Goal: Find specific page/section: Find specific page/section

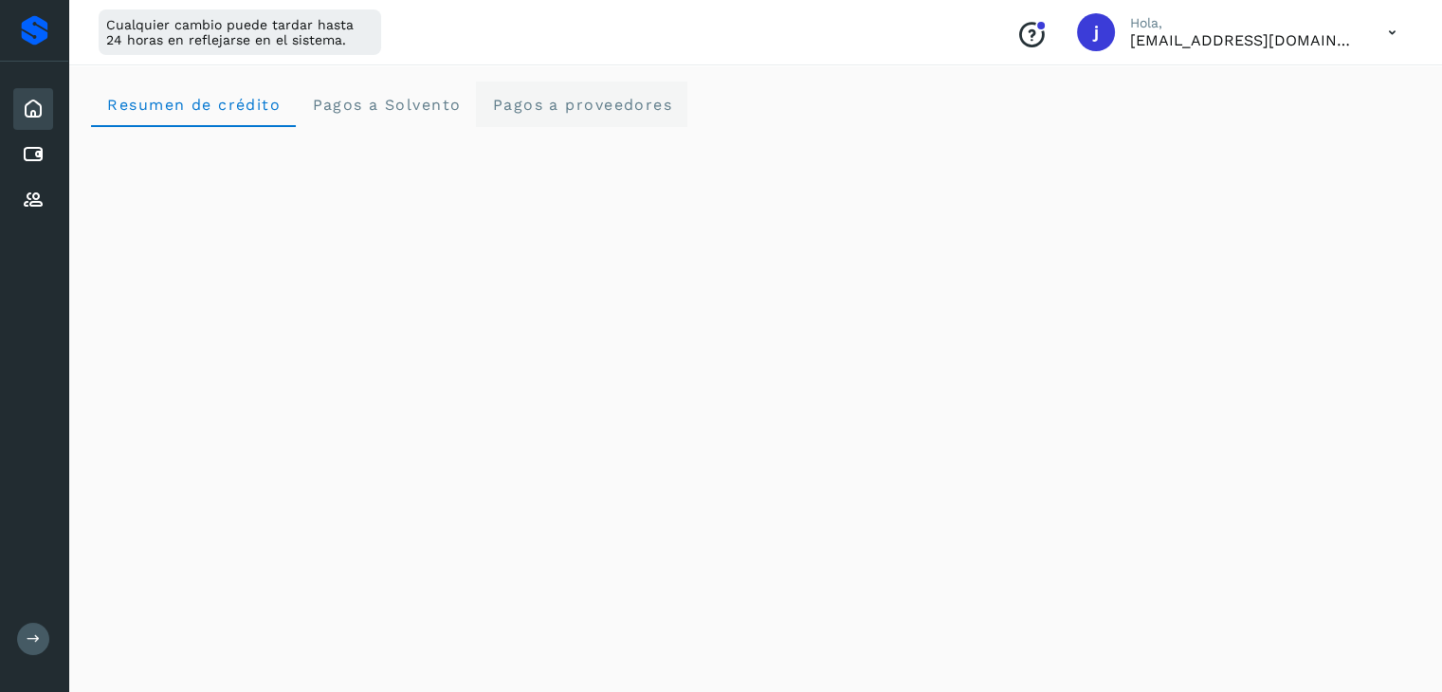
click at [543, 103] on span "Pagos a proveedores" at bounding box center [581, 105] width 181 height 18
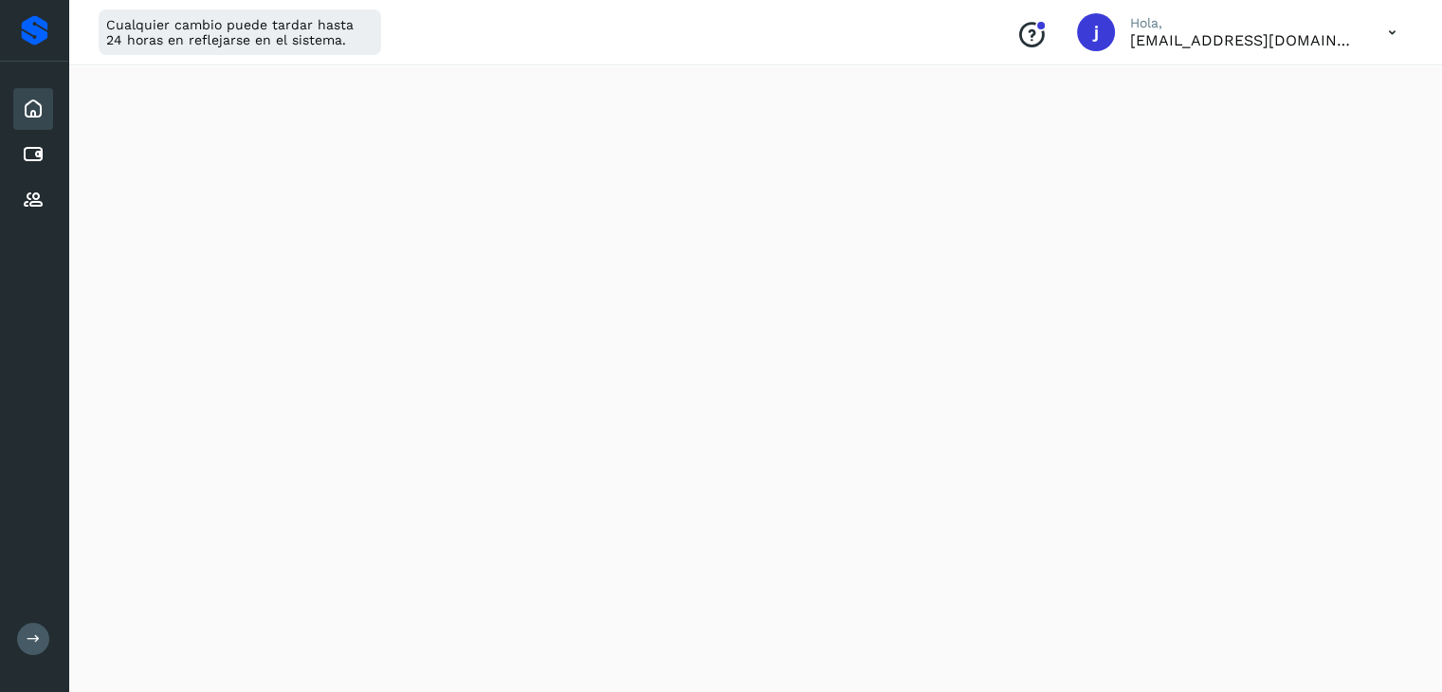
scroll to position [1232, 0]
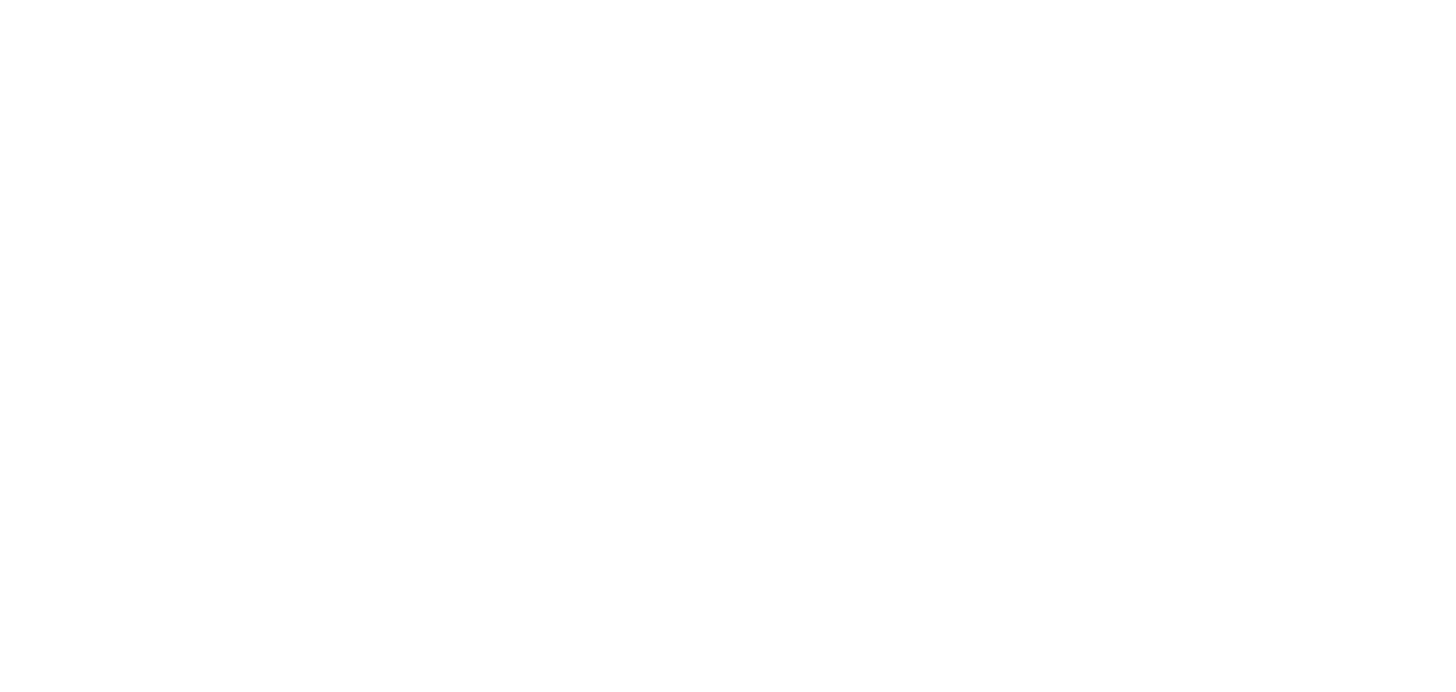
click at [493, 93] on div at bounding box center [728, 346] width 1456 height 692
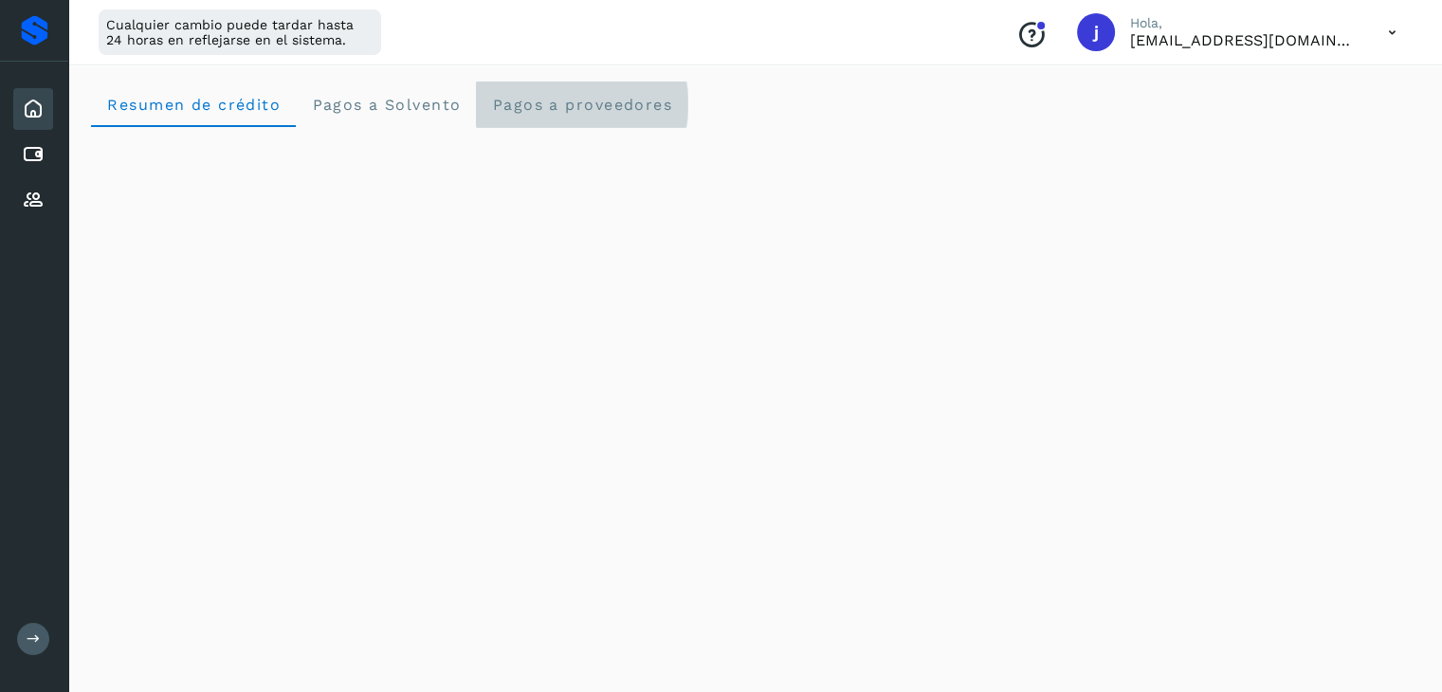
click at [531, 97] on span "Pagos a proveedores" at bounding box center [581, 105] width 181 height 18
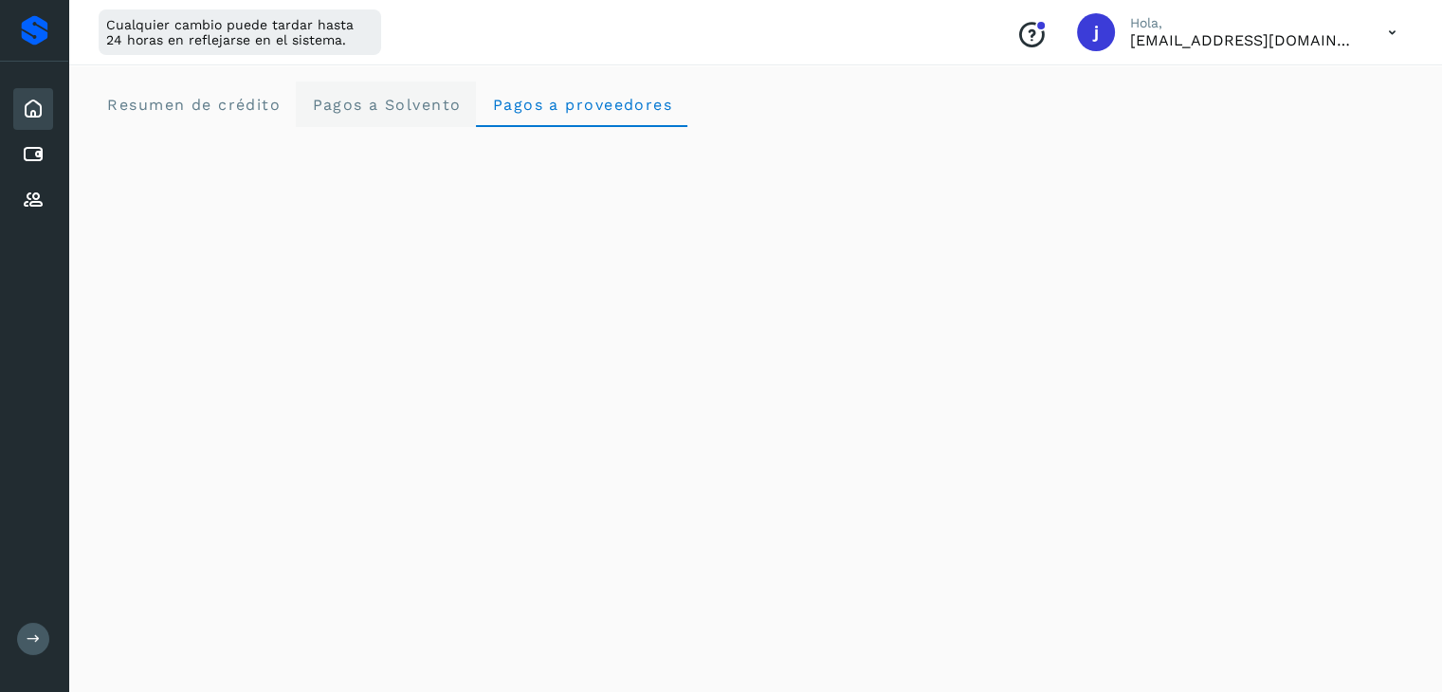
click at [418, 115] on Solvento "Pagos a Solvento" at bounding box center [386, 104] width 180 height 45
